Goal: Task Accomplishment & Management: Use online tool/utility

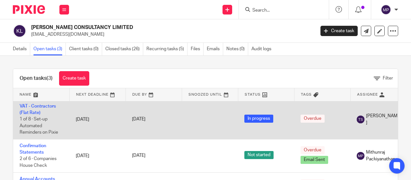
scroll to position [38, 0]
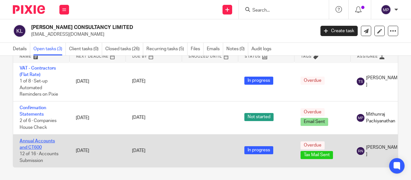
click at [48, 138] on link "Annual Accounts and CT600" at bounding box center [37, 143] width 35 height 11
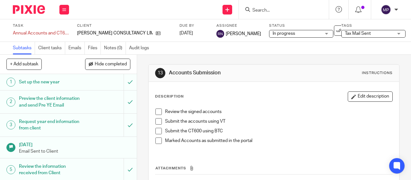
scroll to position [219, 0]
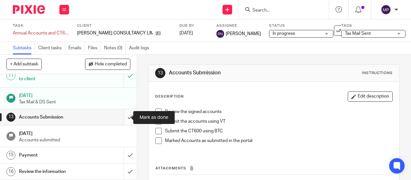
click at [126, 114] on input "submit" at bounding box center [68, 117] width 137 height 16
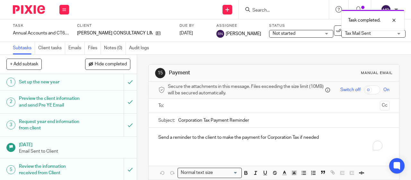
click at [348, 34] on span "Tax Mail Sent" at bounding box center [358, 33] width 26 height 4
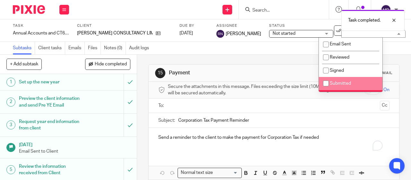
click at [349, 84] on span "Submitted" at bounding box center [340, 83] width 21 height 4
checkbox input "true"
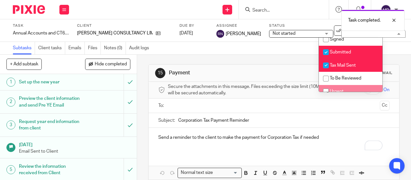
scroll to position [31, 0]
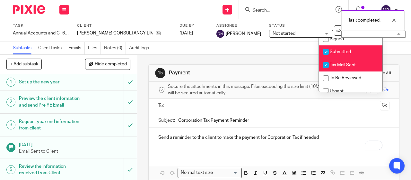
click at [348, 66] on span "Tax Mail Sent" at bounding box center [343, 65] width 26 height 4
checkbox input "false"
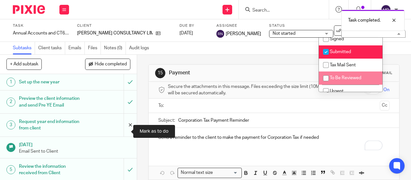
scroll to position [219, 0]
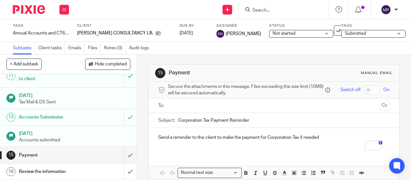
click at [273, 11] on input "Search" at bounding box center [281, 11] width 58 height 6
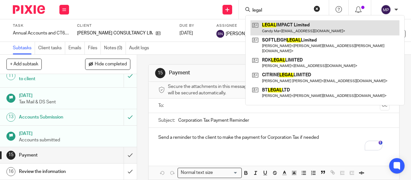
type input "legal"
click at [277, 23] on link at bounding box center [325, 27] width 149 height 15
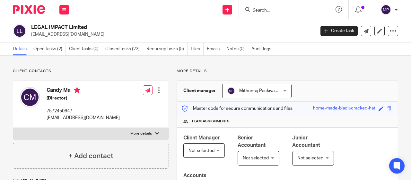
click at [237, 71] on p "More details" at bounding box center [288, 70] width 222 height 5
click at [49, 47] on link "Open tasks (2)" at bounding box center [49, 49] width 32 height 13
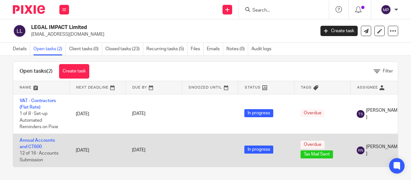
click at [39, 138] on td "Annual Accounts and CT600 12 of 16 · Accounts Submission" at bounding box center [41, 149] width 56 height 33
click at [39, 138] on link "Annual Accounts and CT600" at bounding box center [37, 143] width 35 height 11
